Goal: Task Accomplishment & Management: Manage account settings

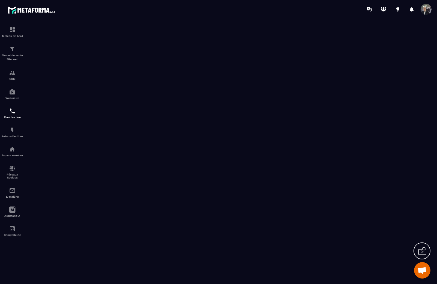
scroll to position [416, 0]
click at [14, 99] on p "Webinaire" at bounding box center [12, 97] width 22 height 3
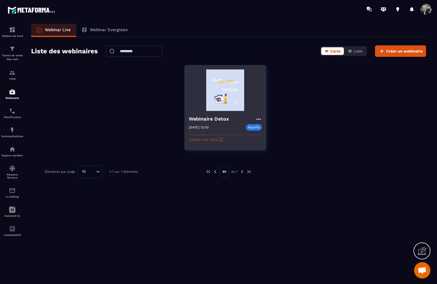
click at [258, 118] on icon at bounding box center [258, 119] width 7 height 7
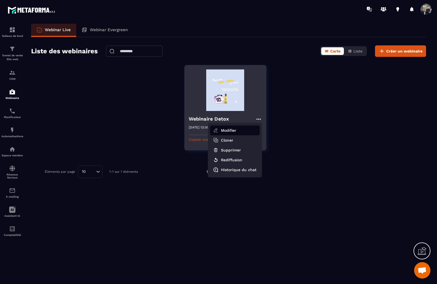
click at [238, 132] on button "Modifier" at bounding box center [235, 130] width 50 height 10
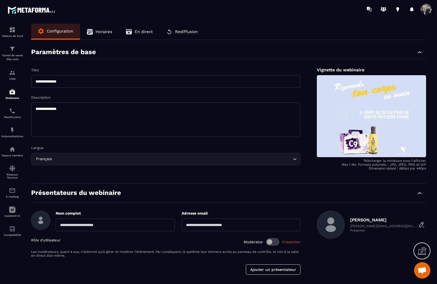
click at [97, 32] on span "Horaires" at bounding box center [104, 31] width 17 height 5
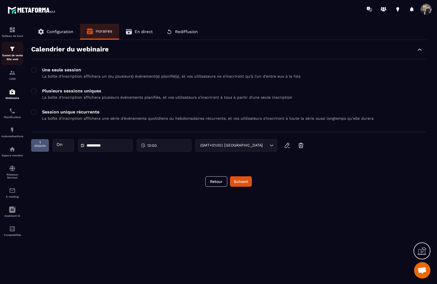
click at [13, 50] on img at bounding box center [12, 49] width 7 height 7
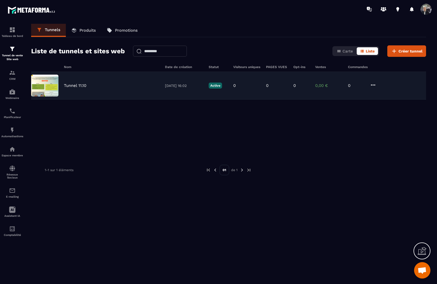
click at [94, 80] on div "Tunnel 11.10 [DATE] 16:02 Active 0 0 0 0,00 € 0" at bounding box center [228, 86] width 395 height 28
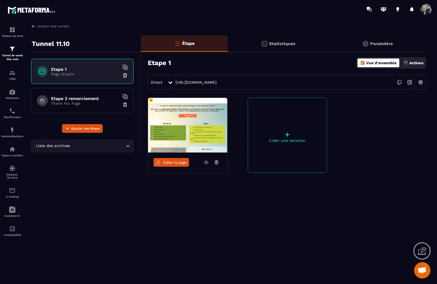
click at [177, 162] on span "Éditer la page" at bounding box center [174, 162] width 23 height 4
